Goal: Task Accomplishment & Management: Manage account settings

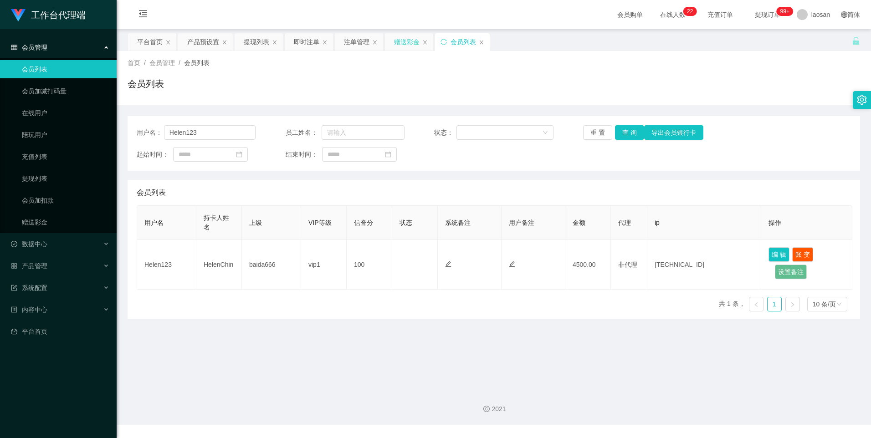
drag, startPoint x: 0, startPoint y: 0, endPoint x: 414, endPoint y: 36, distance: 415.4
click at [414, 36] on div "赠送彩金" at bounding box center [407, 41] width 26 height 17
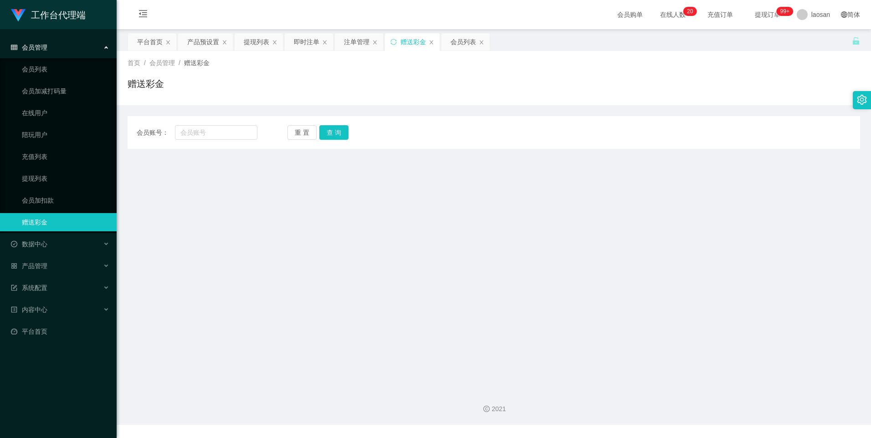
click at [173, 131] on span "会员账号：" at bounding box center [156, 133] width 38 height 10
drag, startPoint x: 245, startPoint y: 135, endPoint x: 315, endPoint y: 135, distance: 70.2
click at [245, 135] on input "text" at bounding box center [216, 132] width 82 height 15
paste input "Helen123"
type input "Helen123"
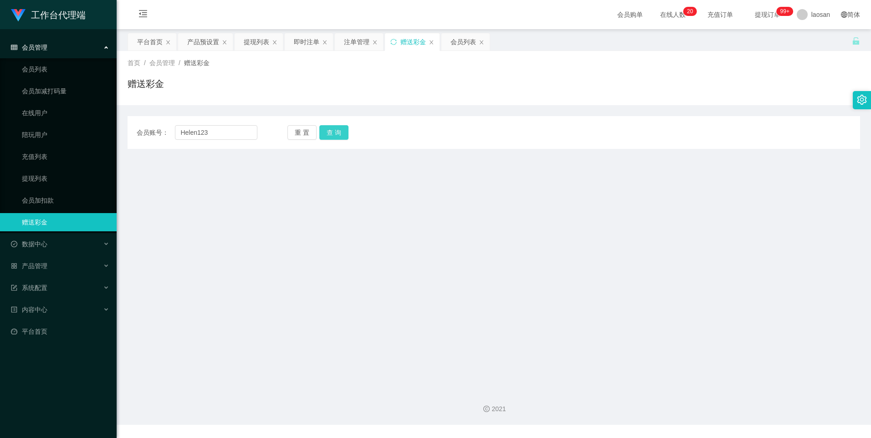
click at [328, 131] on button "查 询" at bounding box center [333, 132] width 29 height 15
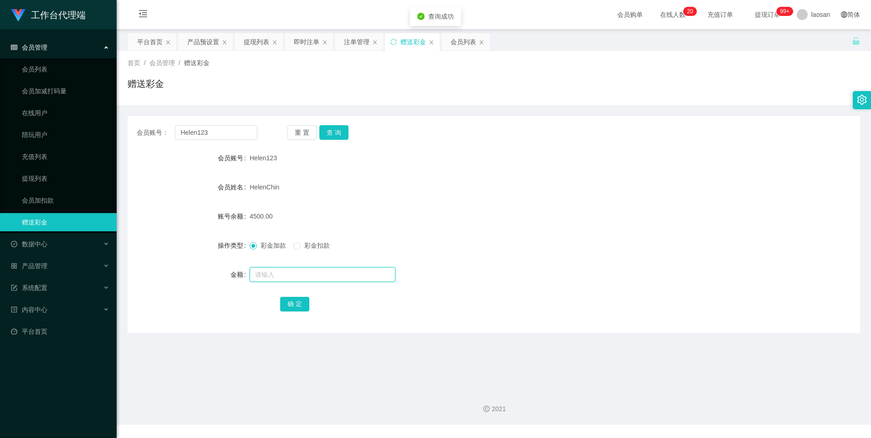
click at [265, 268] on input "text" at bounding box center [323, 275] width 146 height 15
type input "8500"
click at [294, 306] on button "确 定" at bounding box center [294, 304] width 29 height 15
click at [502, 208] on div "13000.00" at bounding box center [463, 216] width 427 height 18
click at [525, 173] on form "会员账号 Helen123 会员姓名 [PERSON_NAME] 账号余额 13000.00 操作类型 彩金加款 彩金扣款 金额 确 定" at bounding box center [494, 231] width 733 height 164
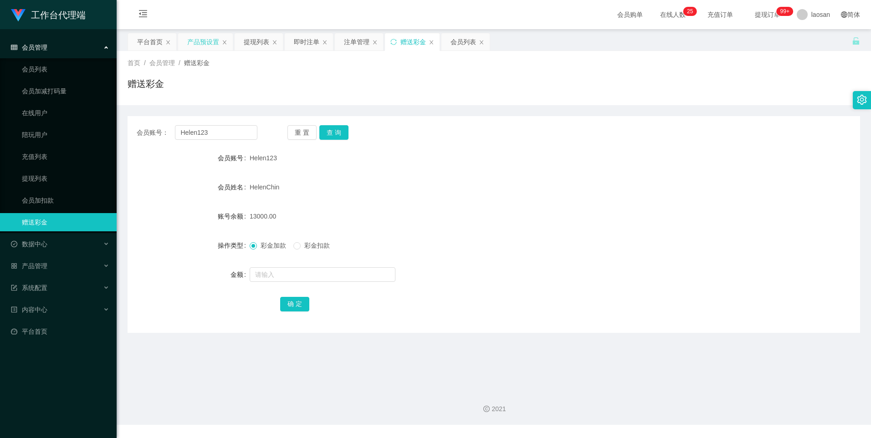
click at [204, 37] on div "产品预设置" at bounding box center [203, 41] width 32 height 17
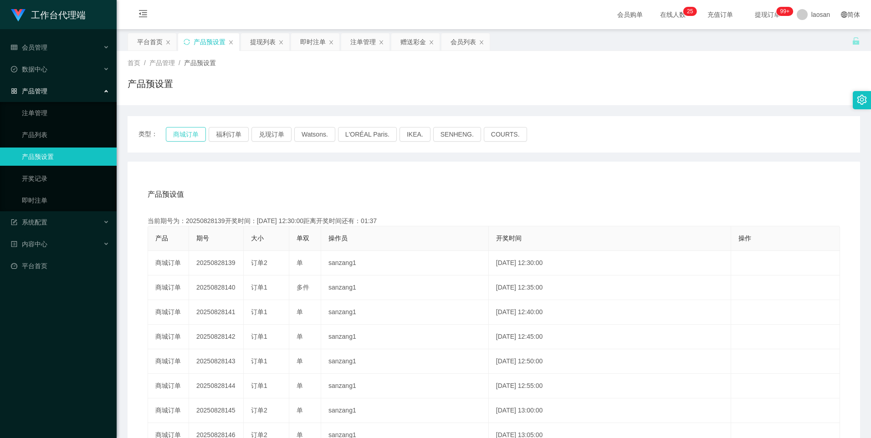
click at [185, 135] on button "商城订单" at bounding box center [186, 134] width 40 height 15
drag, startPoint x: 248, startPoint y: 134, endPoint x: 227, endPoint y: 134, distance: 21.0
click at [248, 134] on button "福利订单" at bounding box center [229, 134] width 40 height 15
click at [225, 134] on button "福利订单" at bounding box center [229, 134] width 40 height 15
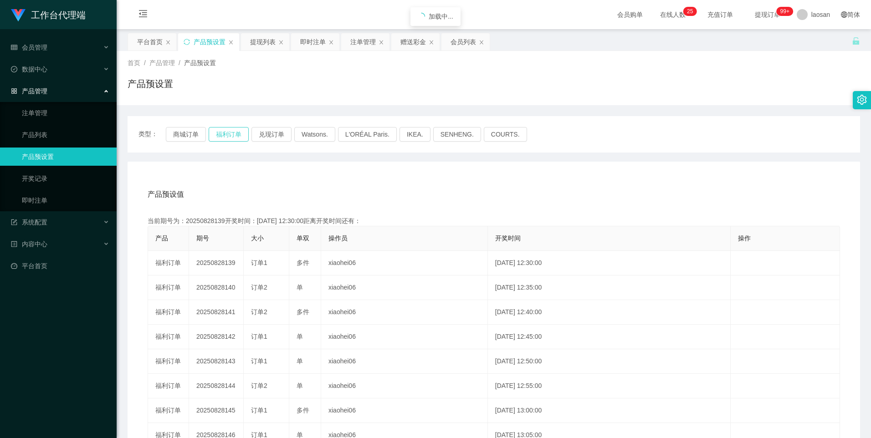
click at [225, 134] on button "福利订单" at bounding box center [229, 134] width 40 height 15
click at [305, 38] on div "即时注单" at bounding box center [313, 41] width 26 height 17
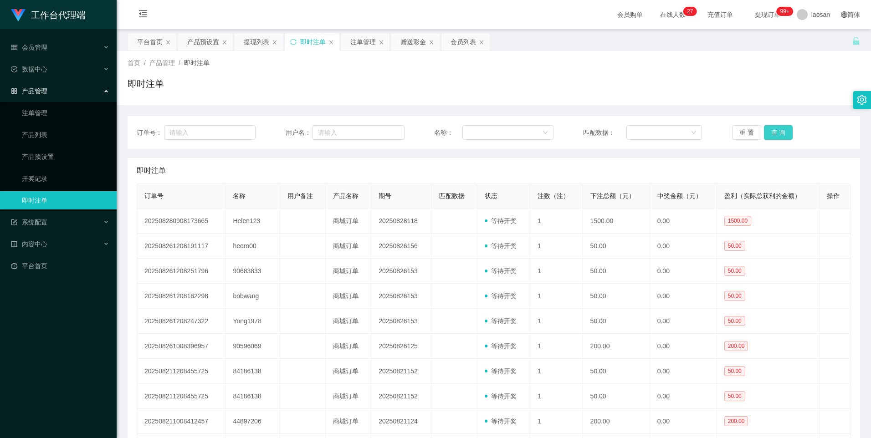
click at [767, 131] on button "查 询" at bounding box center [778, 132] width 29 height 15
click at [772, 133] on button "查 询" at bounding box center [778, 132] width 29 height 15
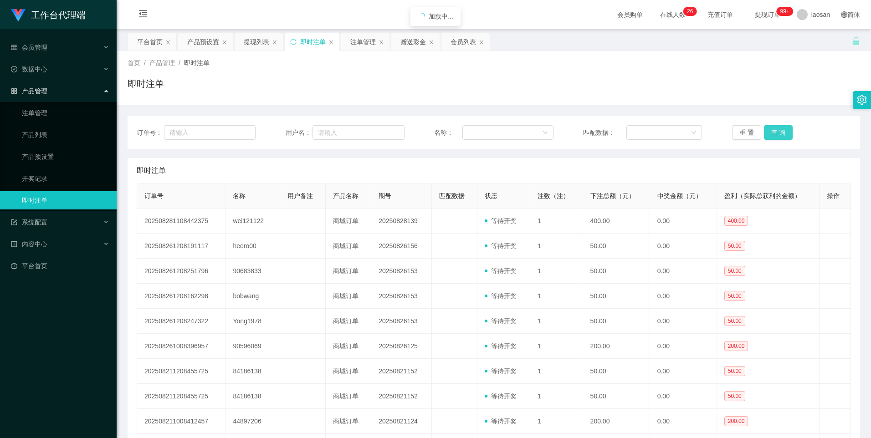
click at [772, 134] on button "查 询" at bounding box center [778, 132] width 29 height 15
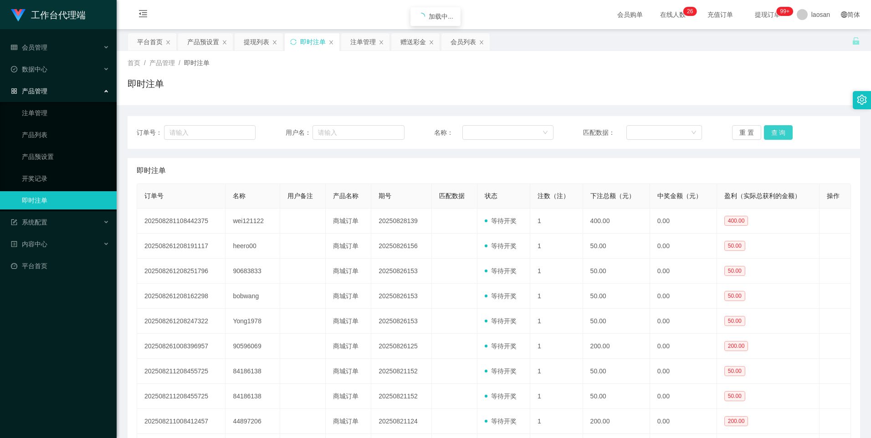
click at [772, 134] on button "查 询" at bounding box center [778, 132] width 29 height 15
click at [779, 137] on button "查 询" at bounding box center [778, 132] width 29 height 15
click at [196, 33] on div "产品预设置" at bounding box center [203, 41] width 32 height 17
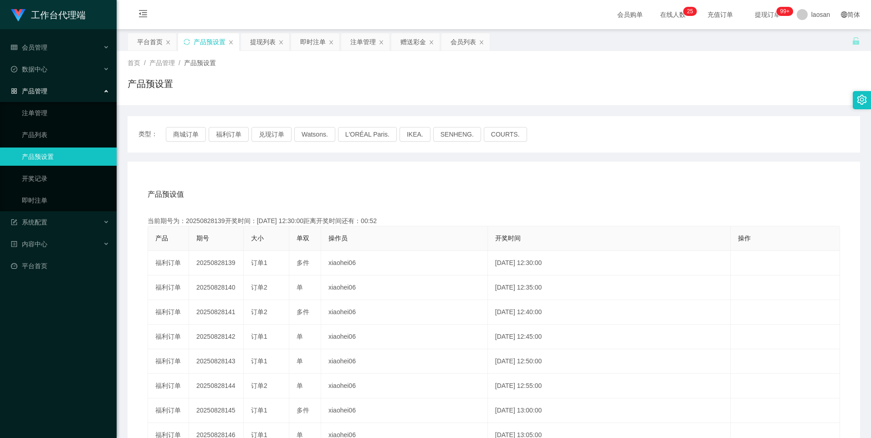
click at [419, 81] on div "产品预设置" at bounding box center [494, 87] width 733 height 21
click at [309, 36] on div "即时注单" at bounding box center [313, 41] width 26 height 17
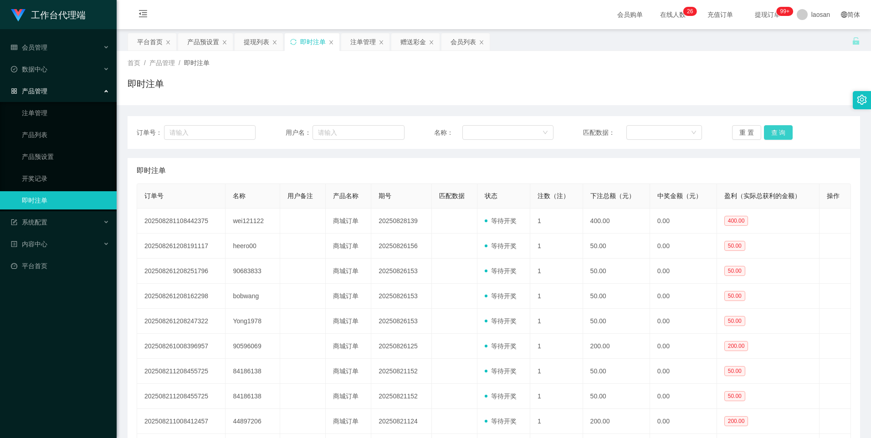
click at [777, 132] on button "查 询" at bounding box center [778, 132] width 29 height 15
click at [771, 128] on button "查 询" at bounding box center [778, 132] width 29 height 15
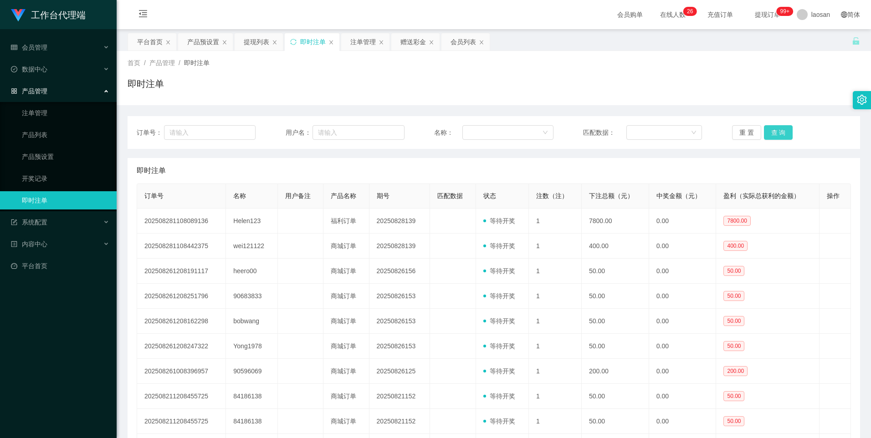
click at [771, 128] on button "查 询" at bounding box center [778, 132] width 29 height 15
drag, startPoint x: 771, startPoint y: 128, endPoint x: 555, endPoint y: 200, distance: 227.7
click at [771, 128] on button "查 询" at bounding box center [778, 132] width 29 height 15
click at [353, 41] on div "注单管理" at bounding box center [363, 41] width 26 height 17
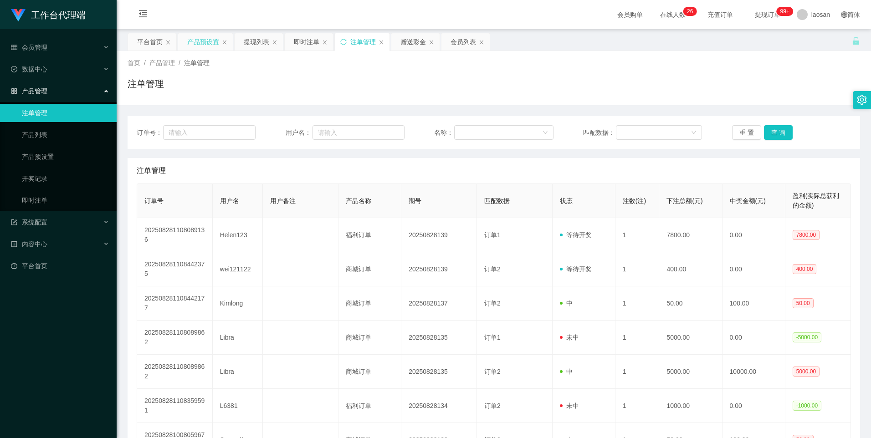
click at [193, 41] on div "产品预设置" at bounding box center [203, 41] width 32 height 17
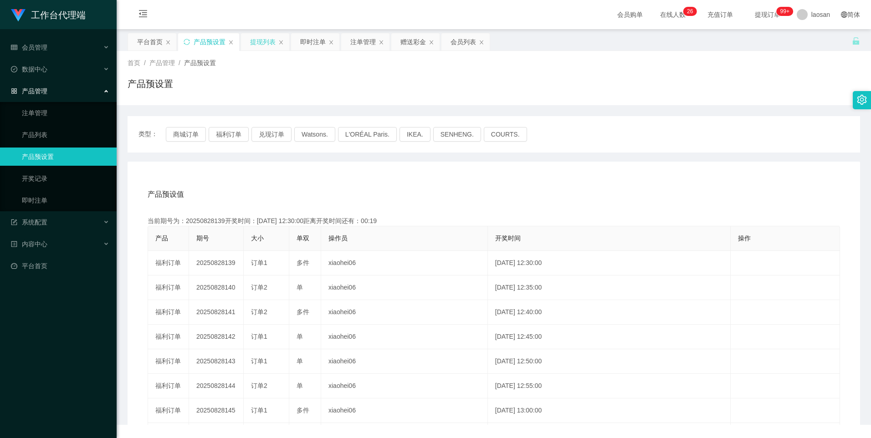
click at [258, 41] on div "提现列表" at bounding box center [263, 41] width 26 height 17
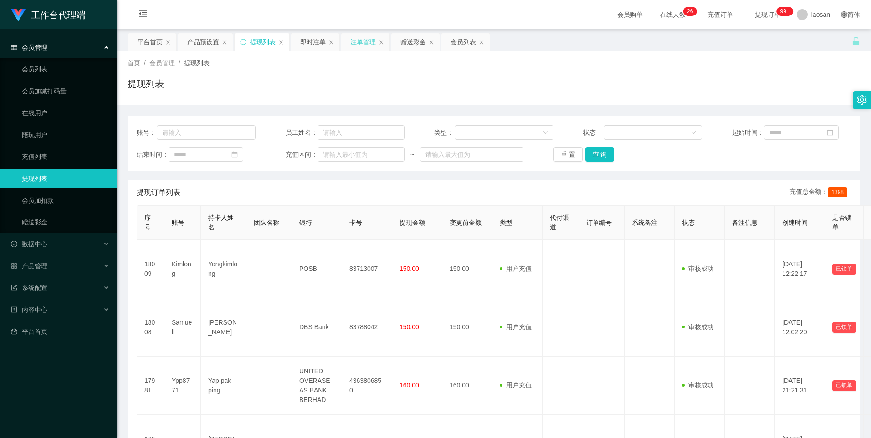
click at [357, 39] on div "注单管理" at bounding box center [363, 41] width 26 height 17
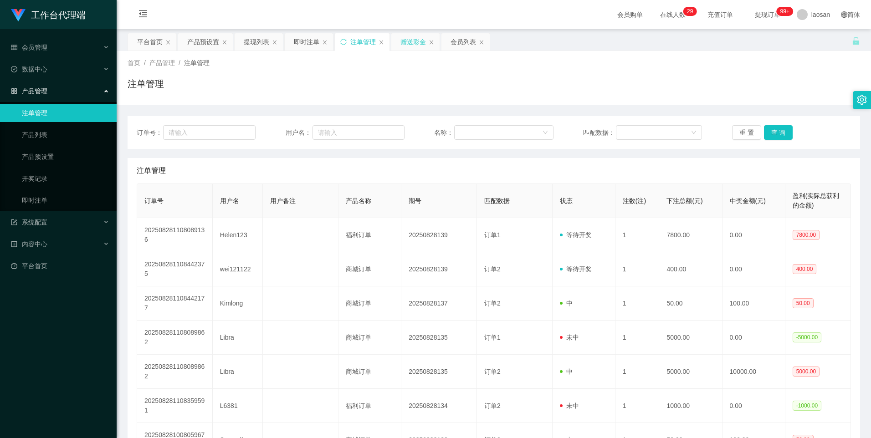
click at [403, 40] on div "赠送彩金" at bounding box center [414, 41] width 26 height 17
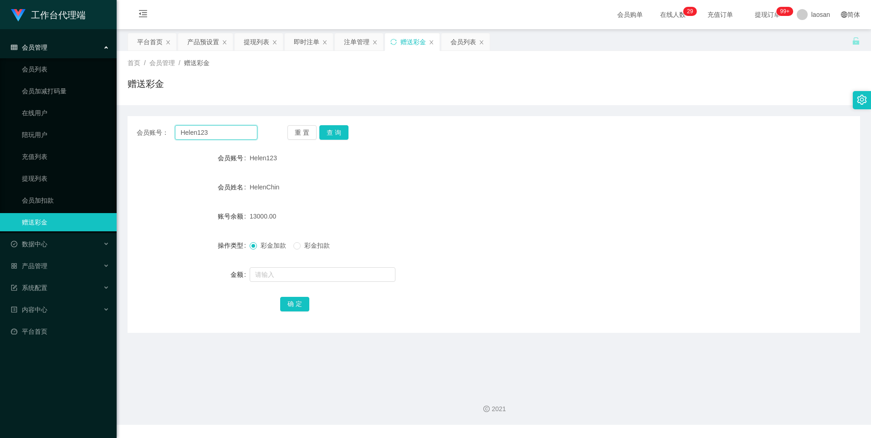
drag, startPoint x: 227, startPoint y: 132, endPoint x: 141, endPoint y: 127, distance: 85.8
click at [141, 127] on div "会员账号： Helen123" at bounding box center [197, 132] width 121 height 15
click at [355, 43] on div "注单管理" at bounding box center [357, 41] width 26 height 17
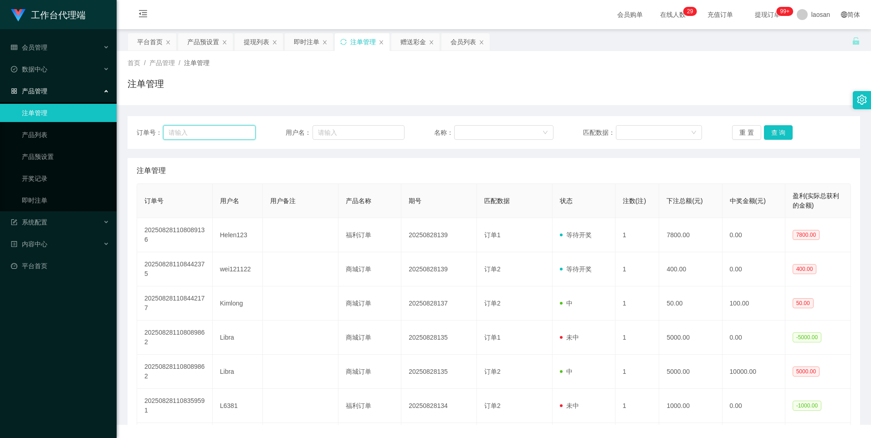
click at [246, 128] on input "text" at bounding box center [209, 132] width 93 height 15
drag, startPoint x: 340, startPoint y: 128, endPoint x: 569, endPoint y: 119, distance: 229.9
click at [340, 128] on input "text" at bounding box center [359, 132] width 92 height 15
paste input "Helen123"
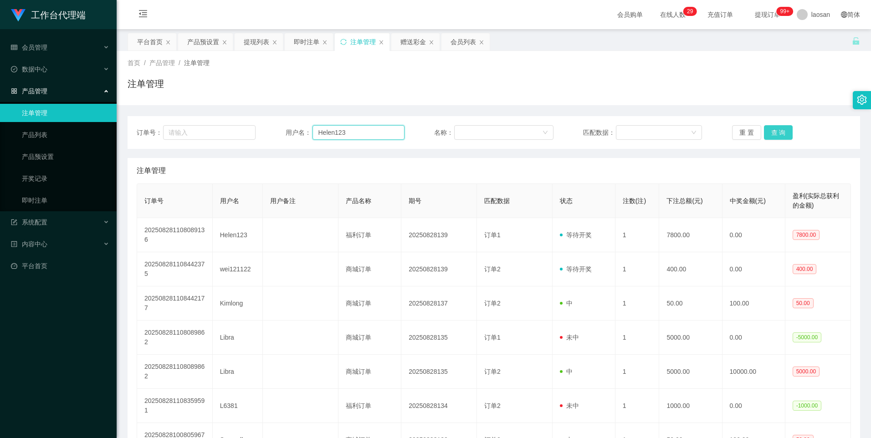
type input "Helen123"
click at [770, 132] on button "查 询" at bounding box center [778, 132] width 29 height 15
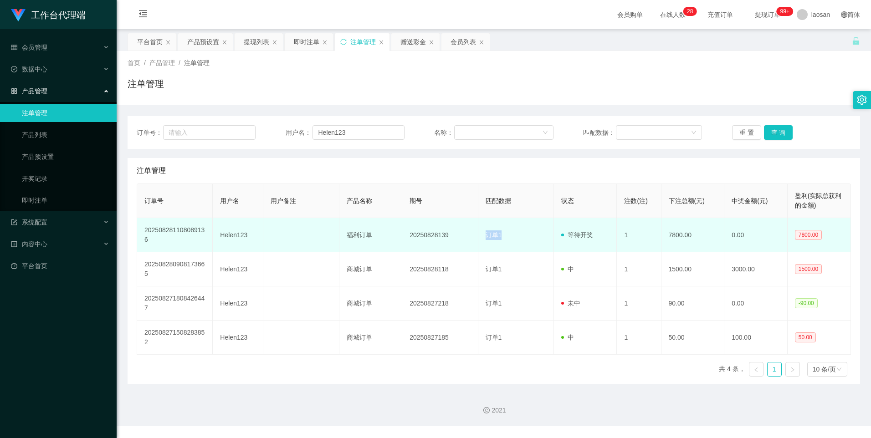
drag, startPoint x: 477, startPoint y: 237, endPoint x: 500, endPoint y: 233, distance: 23.5
click at [500, 233] on td "订单1" at bounding box center [517, 235] width 76 height 34
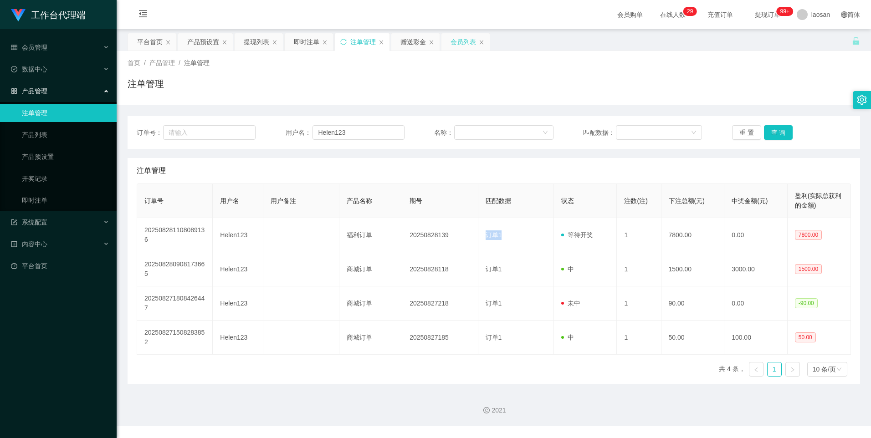
click at [463, 38] on div "会员列表" at bounding box center [464, 41] width 26 height 17
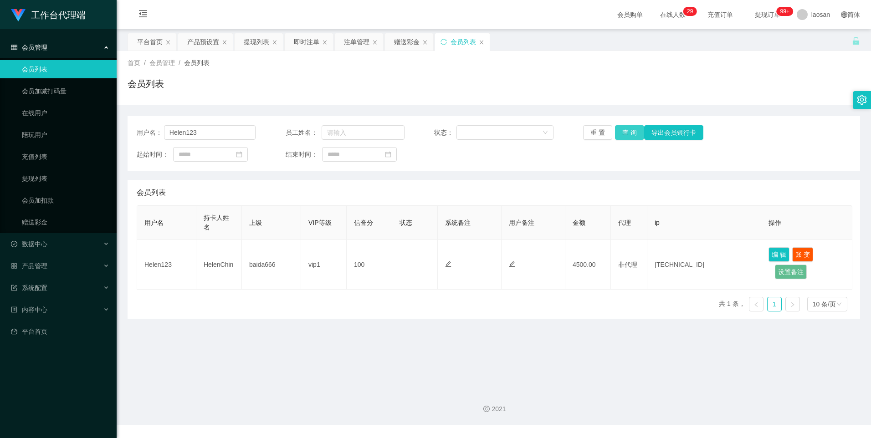
click at [629, 130] on button "查 询" at bounding box center [629, 132] width 29 height 15
click at [623, 133] on button "查 询" at bounding box center [629, 132] width 29 height 15
click at [627, 134] on button "查 询" at bounding box center [629, 132] width 29 height 15
click at [627, 134] on div "重 置 查 询 导出会员银行卡" at bounding box center [642, 132] width 119 height 15
click at [871, 252] on html "工作台代理端 会员管理 会员列表 会员加减打码量 在线用户 陪玩用户 充值列表 提现列表 会员加扣款 赠送彩金 数据中心 产品管理 注单管理 产品列表 产品预…" at bounding box center [435, 219] width 871 height 438
